Goal: Check status: Check status

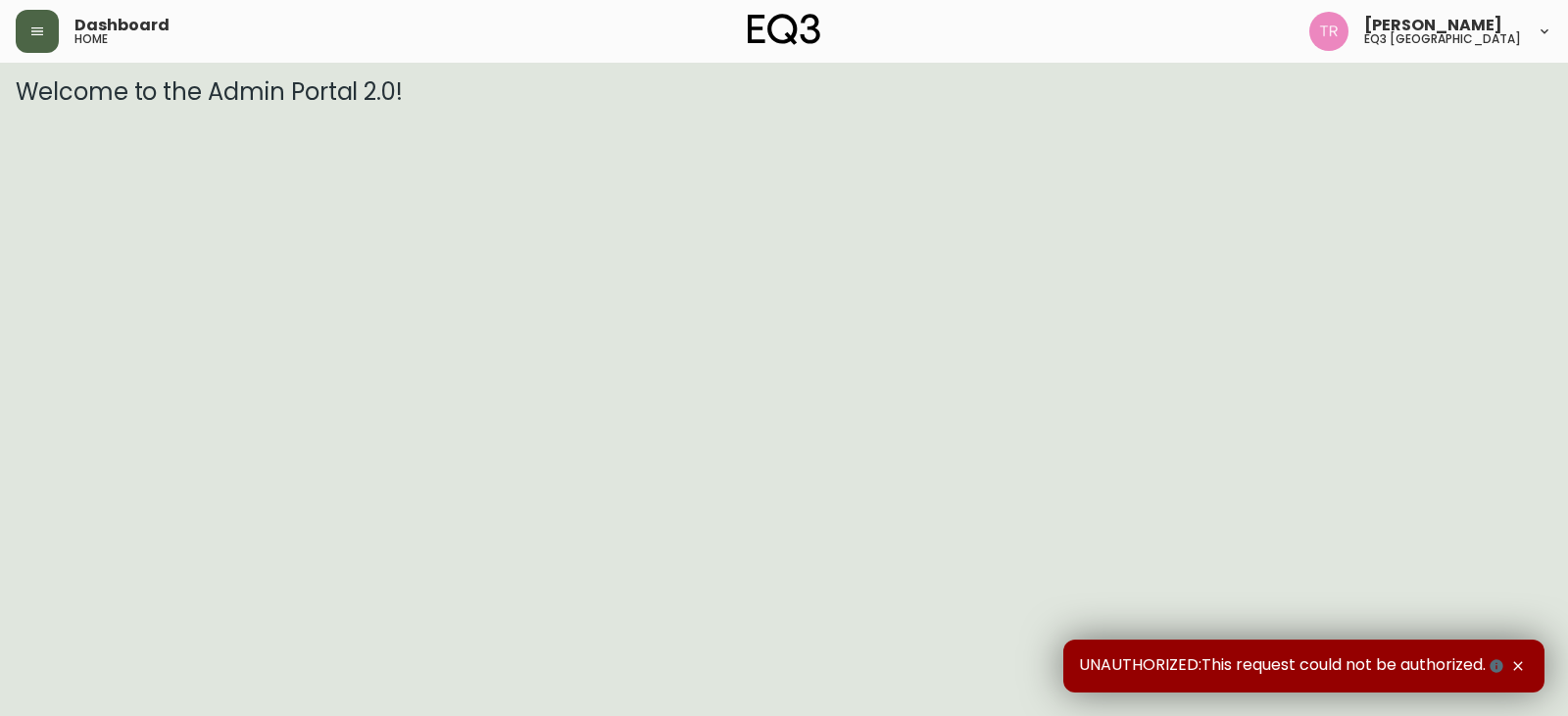
click at [51, 26] on button "button" at bounding box center [37, 32] width 43 height 43
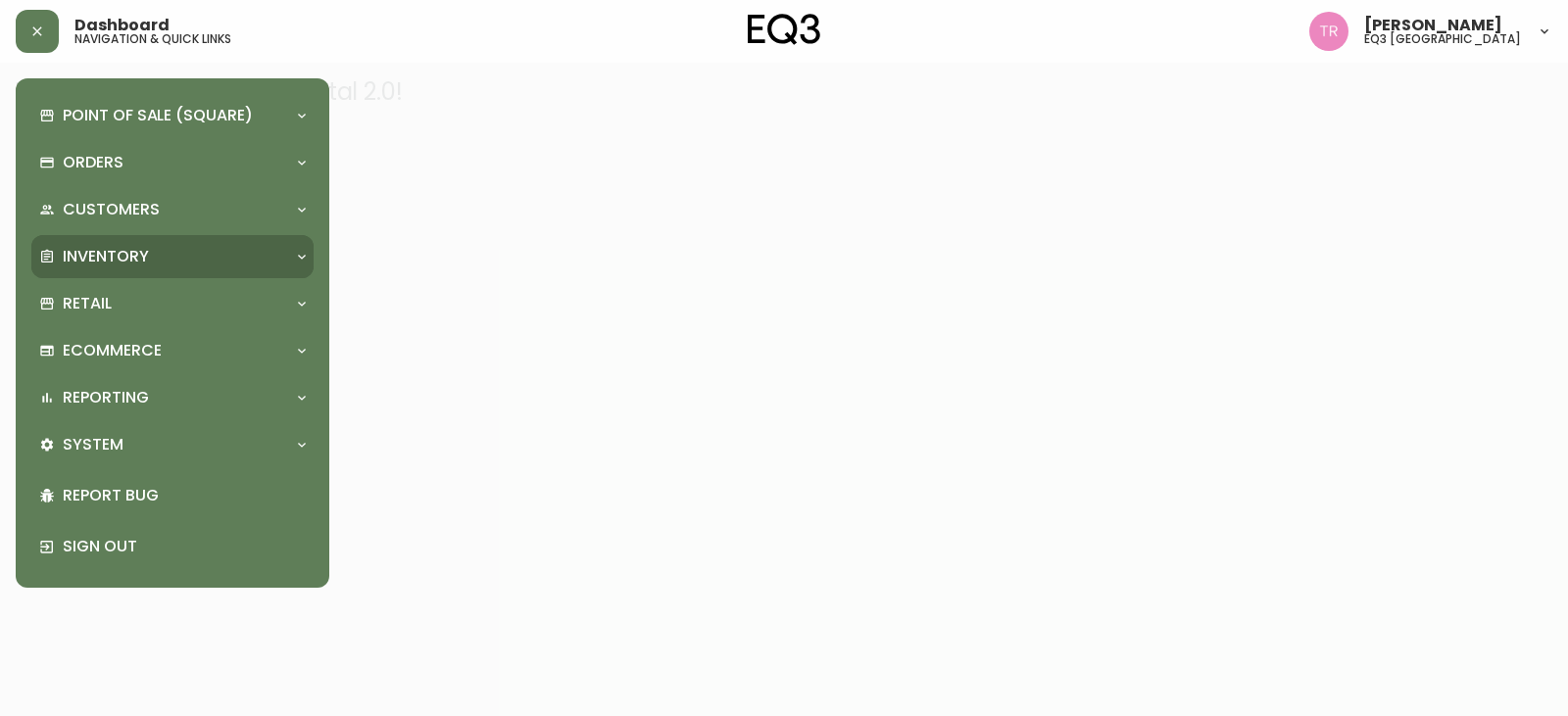
click at [98, 251] on p "Inventory" at bounding box center [106, 257] width 87 height 22
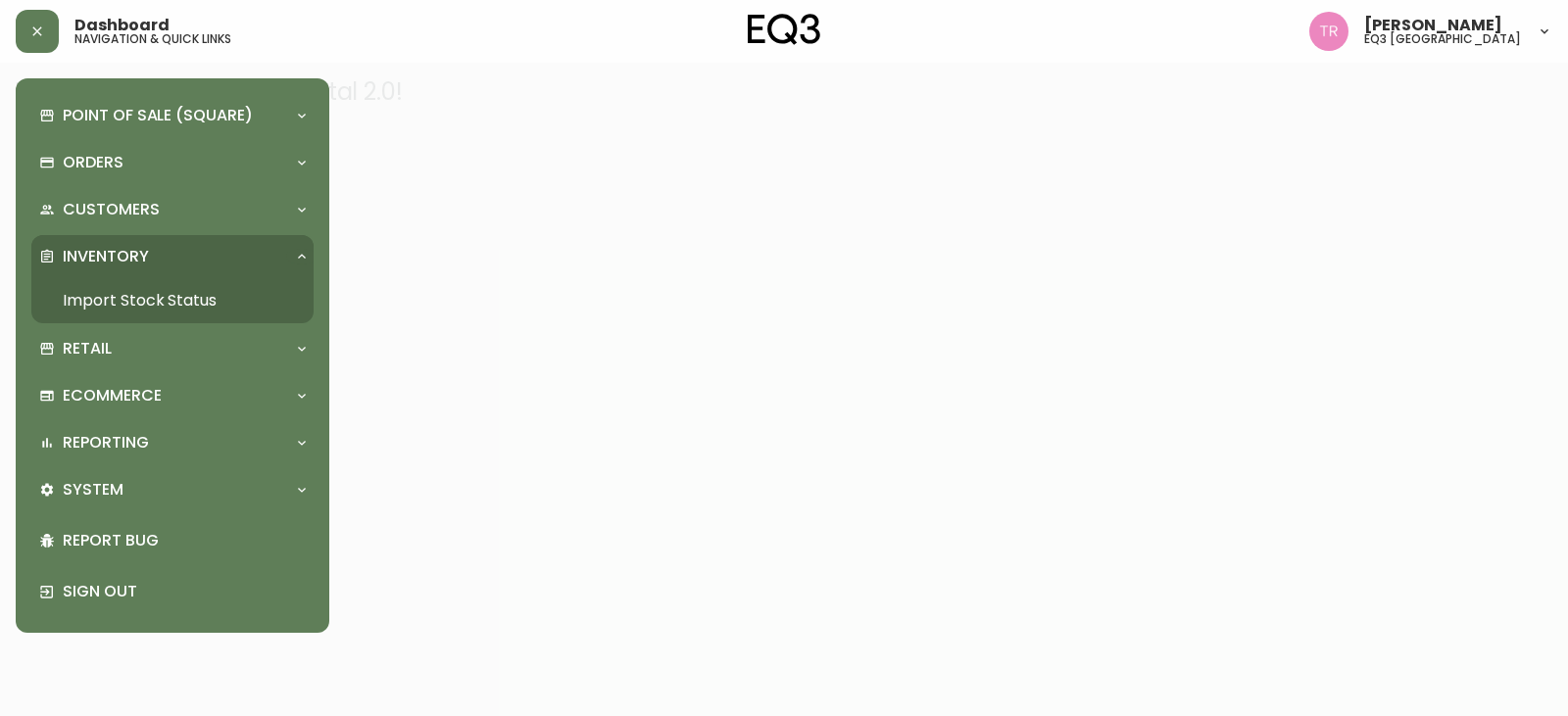
click at [100, 299] on link "Import Stock Status" at bounding box center [172, 300] width 282 height 45
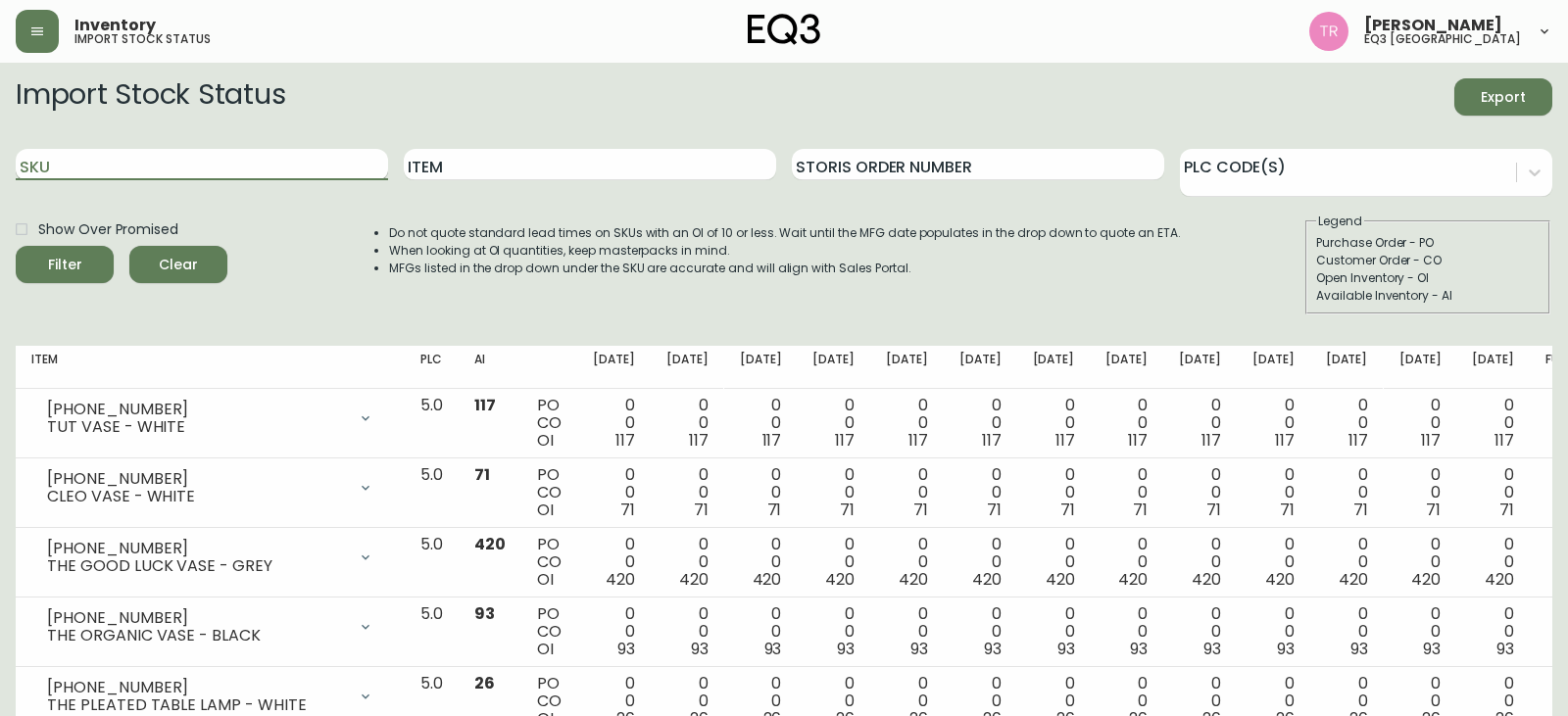
click at [161, 178] on input "SKU" at bounding box center [202, 164] width 373 height 32
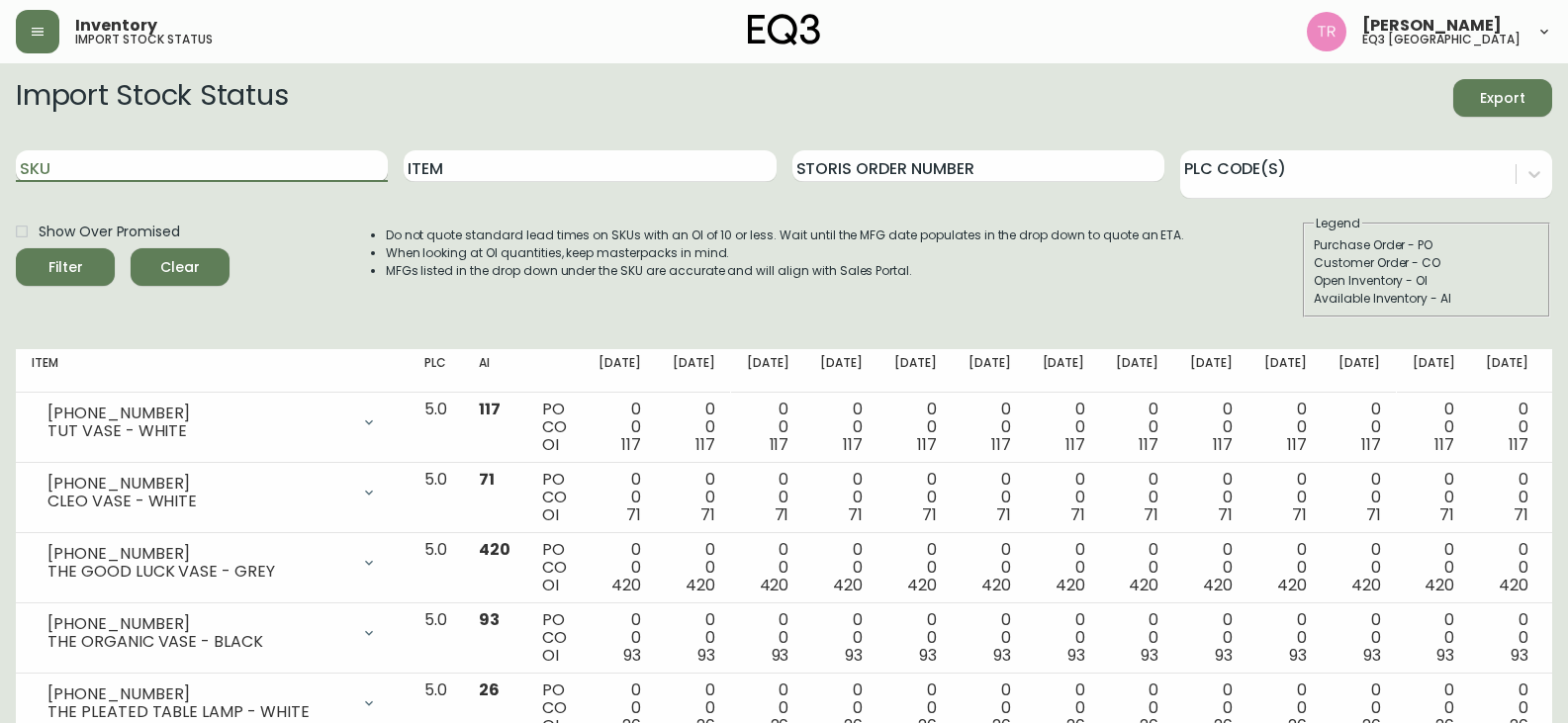
paste input "[PHONE_NUMBER]"
type input "[PHONE_NUMBER]"
click at [16, 249] on button "Filter" at bounding box center [65, 268] width 98 height 38
